Goal: Use online tool/utility: Utilize a website feature to perform a specific function

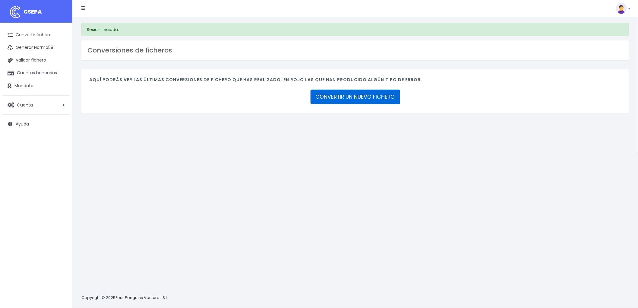
click at [371, 99] on link "CONVERTIR UN NUEVO FICHERO" at bounding box center [356, 97] width 90 height 14
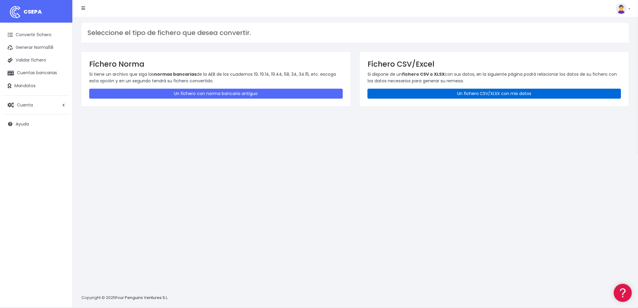
click at [462, 96] on link "Un fichero CSV/XLSX con mis datos" at bounding box center [495, 94] width 254 height 10
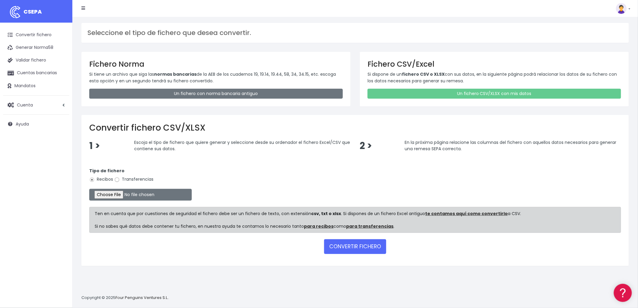
click at [118, 179] on input "Transferencias" at bounding box center [116, 179] width 5 height 5
radio input "true"
click at [112, 195] on input "file" at bounding box center [140, 195] width 103 height 12
type input "C:\fakepath\REMESA TRF BYA.csv"
click at [354, 248] on button "CONVERTIR FICHERO" at bounding box center [355, 246] width 62 height 14
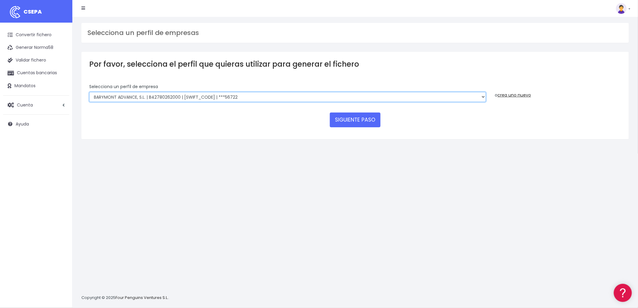
click at [483, 95] on select "BARYMONT GO CORREDURIA DE SEGUROS, S.L. | B39829643000 | [SWIFT_CODE] | ***1487…" at bounding box center [287, 97] width 397 height 10
select select "1549"
click at [89, 92] on select "BARYMONT GO CORREDURIA DE SEGUROS, S.L. | B39829643000 | [SWIFT_CODE] | ***1487…" at bounding box center [287, 97] width 397 height 10
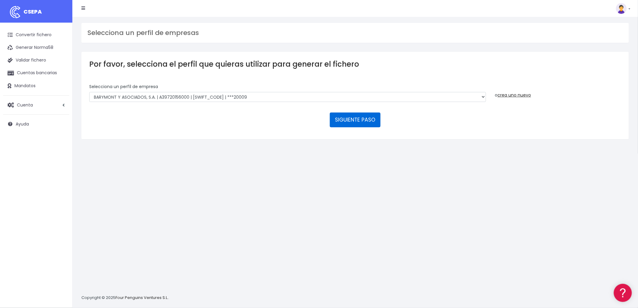
click at [364, 118] on button "SIGUIENTE PASO" at bounding box center [355, 120] width 51 height 14
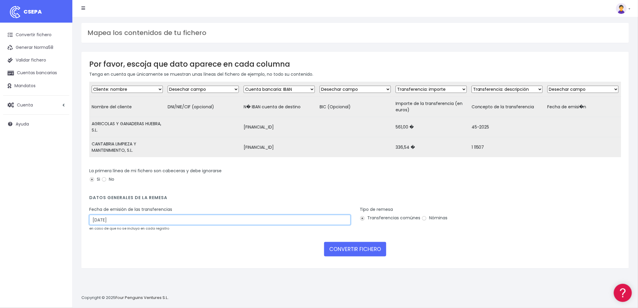
click at [155, 223] on input "04/10/2025" at bounding box center [220, 220] width 262 height 10
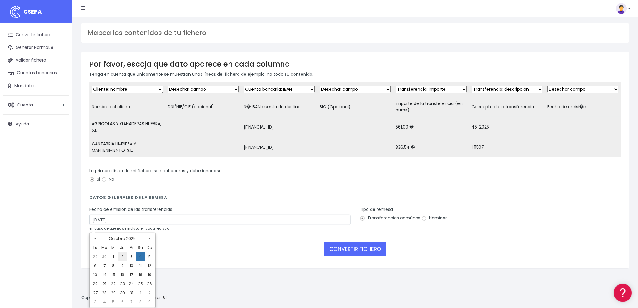
click at [122, 257] on td "2" at bounding box center [122, 256] width 9 height 9
type input "02/10/2025"
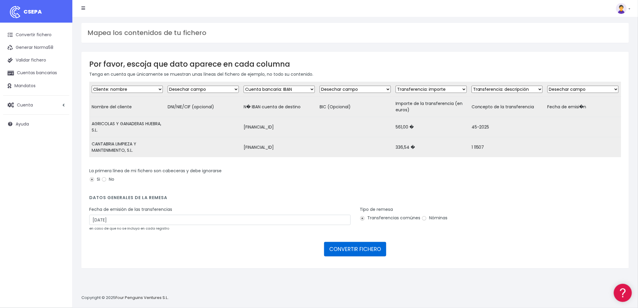
click at [369, 254] on button "CONVERTIR FICHERO" at bounding box center [355, 249] width 62 height 14
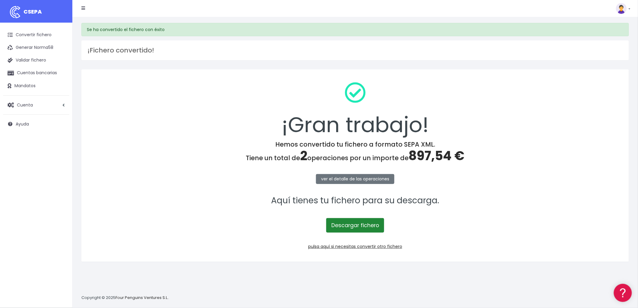
click at [366, 230] on link "Descargar fichero" at bounding box center [355, 225] width 58 height 14
click at [394, 246] on link "pulsa aquí si necesitas convertir otro fichero" at bounding box center [355, 246] width 94 height 6
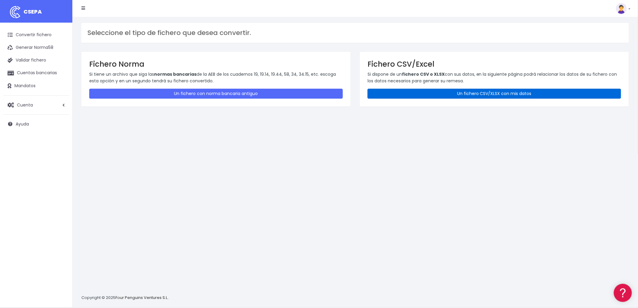
click at [509, 97] on link "Un fichero CSV/XLSX con mis datos" at bounding box center [495, 94] width 254 height 10
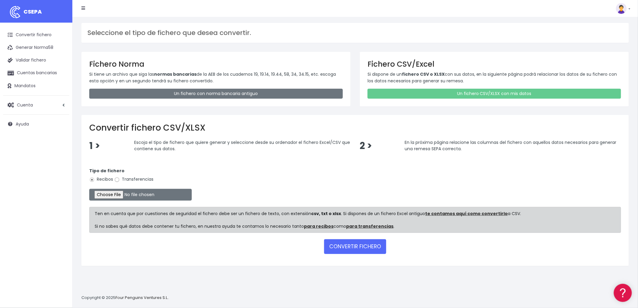
click at [118, 178] on input "Transferencias" at bounding box center [116, 179] width 5 height 5
radio input "true"
click at [113, 192] on input "file" at bounding box center [140, 195] width 103 height 12
type input "C:\fakepath\REMESA TRF ADV.csv"
click at [365, 249] on button "CONVERTIR FICHERO" at bounding box center [355, 246] width 62 height 14
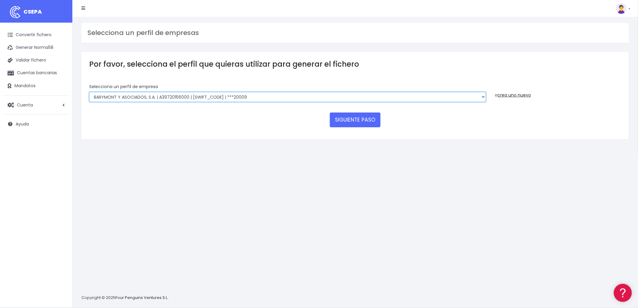
click at [481, 95] on select "BARYMONT GO CORREDURIA DE SEGUROS, S.L. | B39829643000 | [SWIFT_CODE] | ***1487…" at bounding box center [287, 97] width 397 height 10
select select "1544"
click at [89, 92] on select "BARYMONT GO CORREDURIA DE SEGUROS, S.L. | B39829643000 | [SWIFT_CODE] | ***1487…" at bounding box center [287, 97] width 397 height 10
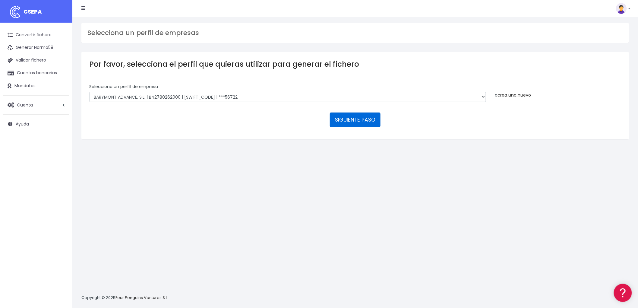
click at [355, 118] on button "SIGUIENTE PASO" at bounding box center [355, 120] width 51 height 14
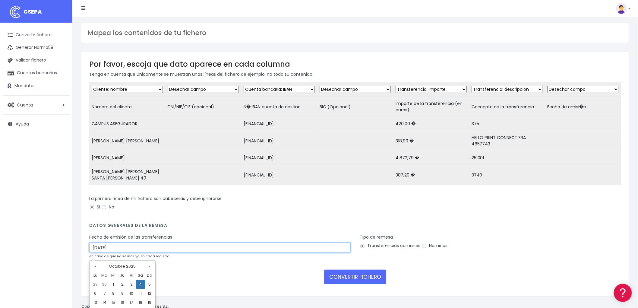
click at [137, 251] on input "[DATE]" at bounding box center [220, 248] width 262 height 10
click at [119, 284] on td "2" at bounding box center [122, 284] width 9 height 9
type input "[DATE]"
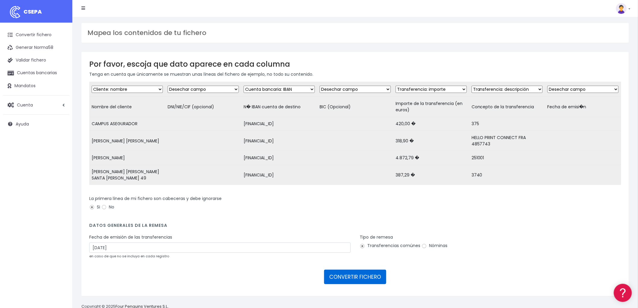
click at [358, 283] on button "CONVERTIR FICHERO" at bounding box center [355, 277] width 62 height 14
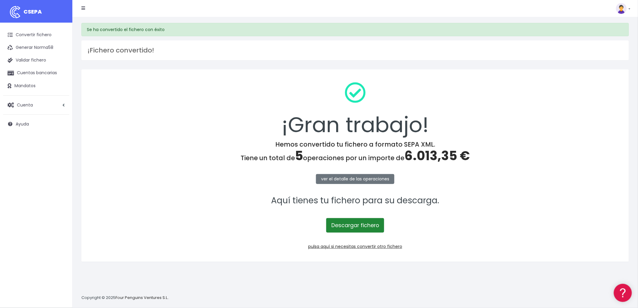
click at [372, 225] on link "Descargar fichero" at bounding box center [355, 225] width 58 height 14
